Goal: Use online tool/utility: Utilize a website feature to perform a specific function

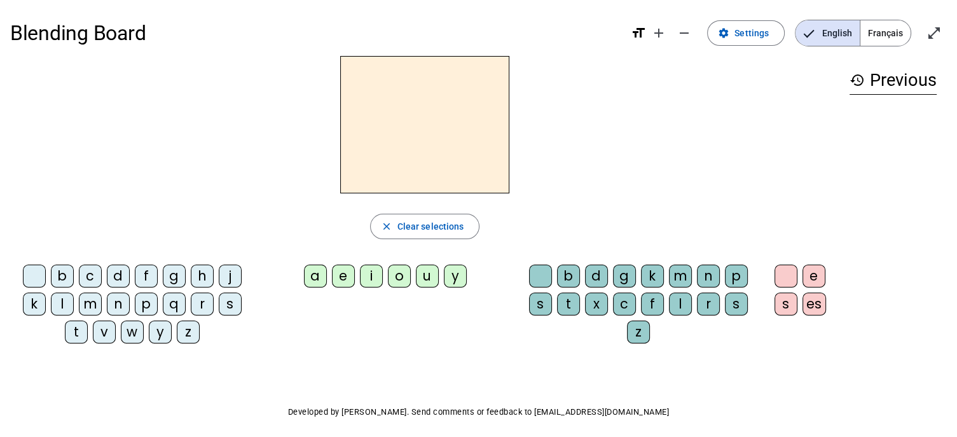
click at [114, 280] on div "d" at bounding box center [118, 275] width 23 height 23
click at [426, 266] on div "u" at bounding box center [427, 275] width 23 height 23
click at [83, 336] on div "t" at bounding box center [76, 331] width 23 height 23
click at [323, 279] on div "a" at bounding box center [315, 275] width 23 height 23
click at [343, 277] on div "e" at bounding box center [343, 275] width 23 height 23
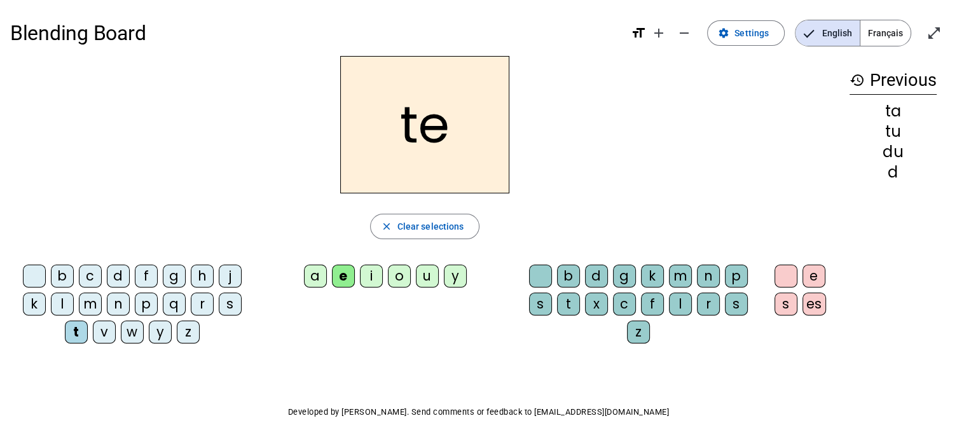
click at [122, 274] on div "d" at bounding box center [118, 275] width 23 height 23
click at [234, 281] on div "j" at bounding box center [230, 275] width 23 height 23
click at [86, 309] on div "m" at bounding box center [90, 303] width 23 height 23
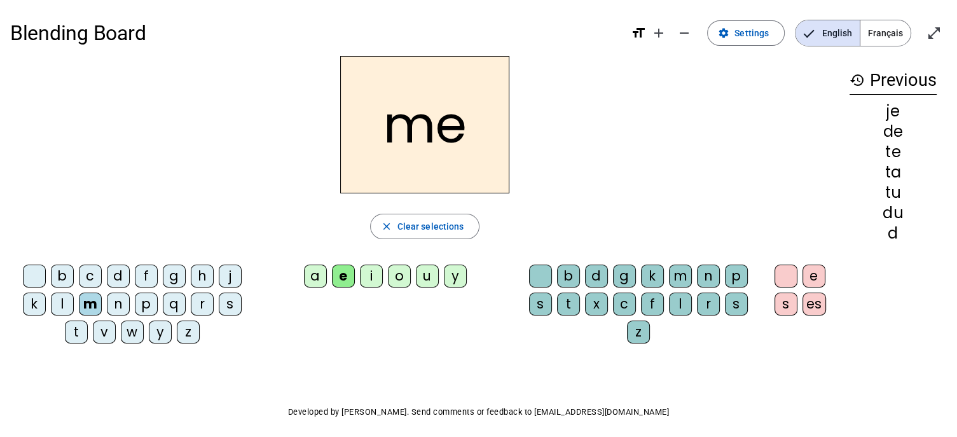
click at [309, 279] on div "a" at bounding box center [315, 275] width 23 height 23
click at [682, 307] on div "l" at bounding box center [680, 303] width 23 height 23
